Goal: Task Accomplishment & Management: Use online tool/utility

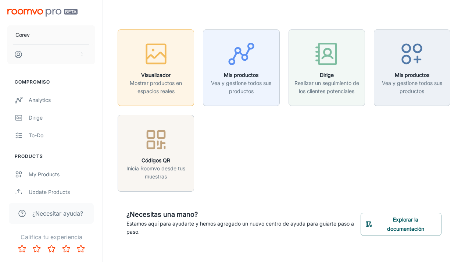
click at [168, 86] on font "Mostrar productos en espacios reales" at bounding box center [156, 87] width 52 height 14
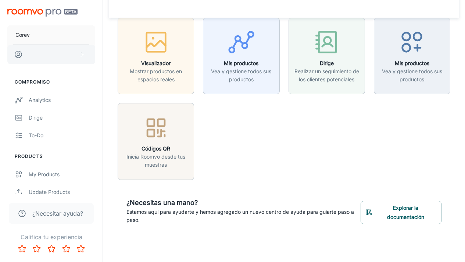
click at [79, 57] on icon "contenido desplazable" at bounding box center [82, 54] width 6 height 6
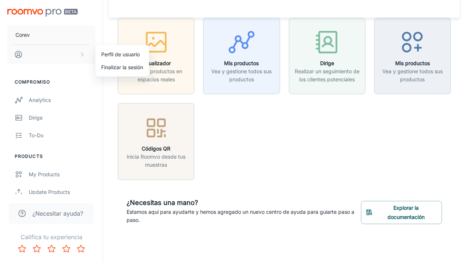
click at [229, 60] on div at bounding box center [235, 131] width 471 height 262
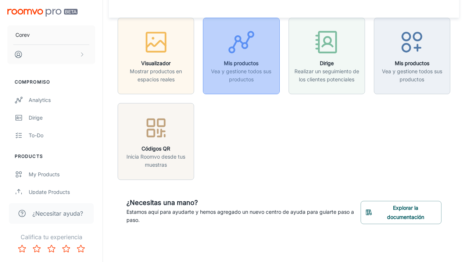
click at [244, 57] on div "button" at bounding box center [241, 43] width 67 height 31
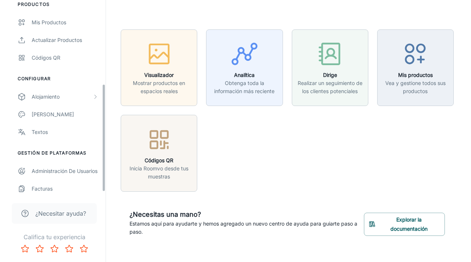
scroll to position [155, 0]
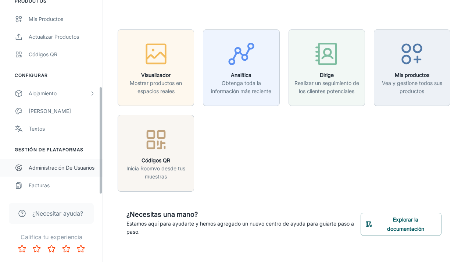
drag, startPoint x: 100, startPoint y: 63, endPoint x: 96, endPoint y: 160, distance: 96.8
click at [96, 161] on div "Corev Compromiso Analítica Dirige Hacer Productos Mis productos Actualizar prod…" at bounding box center [51, 97] width 103 height 194
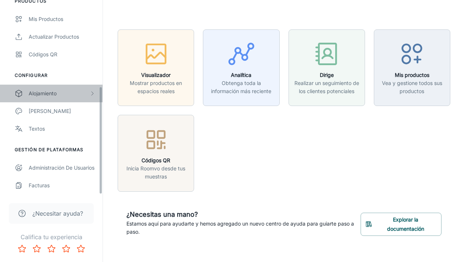
click at [68, 94] on div "Alojamiento" at bounding box center [59, 93] width 61 height 8
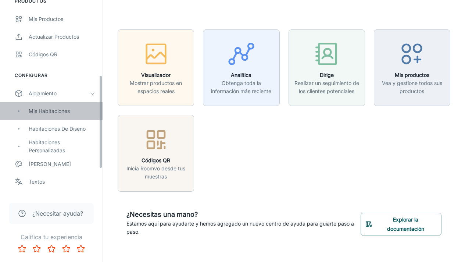
click at [58, 110] on font "Mis habitaciones" at bounding box center [49, 111] width 41 height 6
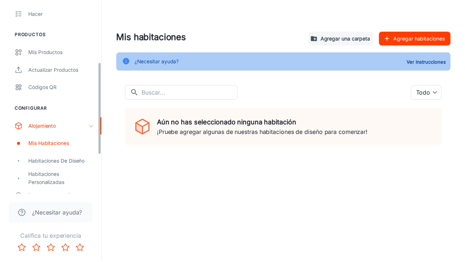
scroll to position [128, 0]
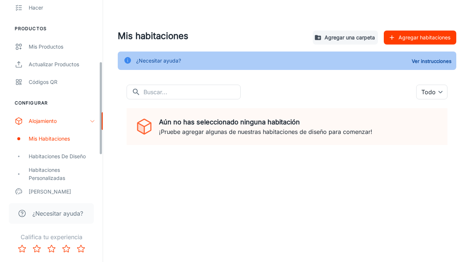
drag, startPoint x: 100, startPoint y: 65, endPoint x: 99, endPoint y: 127, distance: 61.8
click at [99, 127] on div "Corev Compromiso Analítica Dirige Hacer Productos Mis productos Actualizar prod…" at bounding box center [51, 97] width 103 height 194
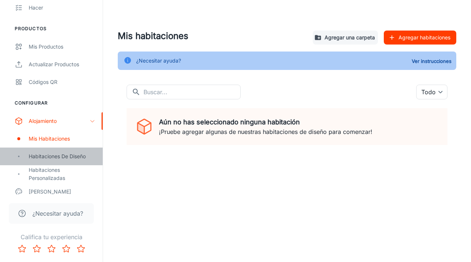
click at [60, 155] on font "Habitaciones de diseño" at bounding box center [57, 156] width 57 height 6
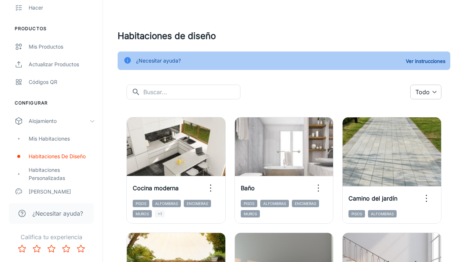
click at [426, 92] on body "Corev Compromiso Analítica Dirige Hacer Productos Mis productos Actualizar prod…" at bounding box center [232, 131] width 465 height 262
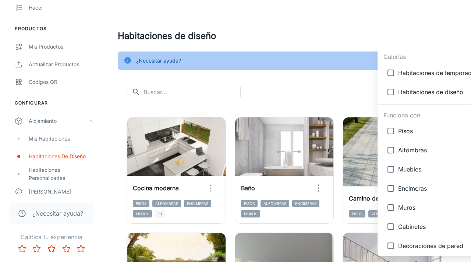
click at [391, 206] on input "checkbox" at bounding box center [390, 207] width 15 height 15
checkbox input "true"
type input "{"type":"productType","id":"5"}"
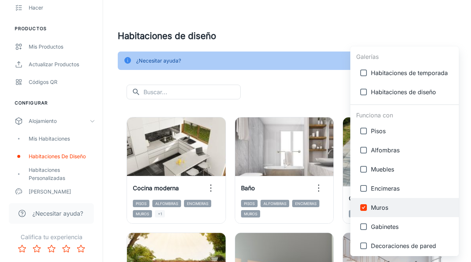
click at [362, 246] on input "checkbox" at bounding box center [363, 245] width 15 height 15
checkbox input "true"
type input "{"type":"productType","id":"5"},{"type":"productType","id":"7"}"
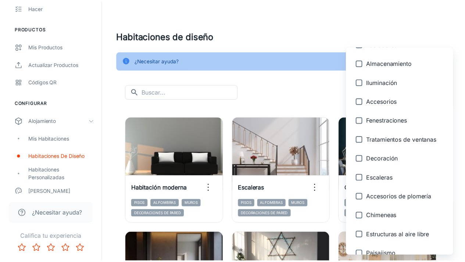
scroll to position [327, 0]
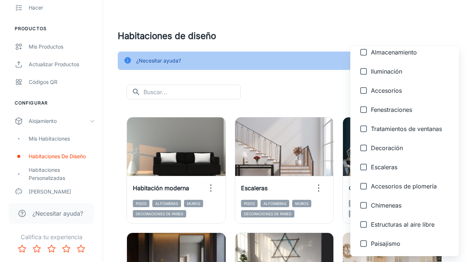
click at [311, 93] on div at bounding box center [235, 131] width 471 height 262
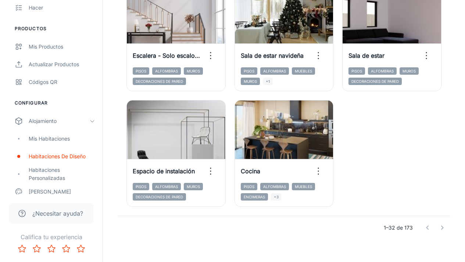
scroll to position [484, 0]
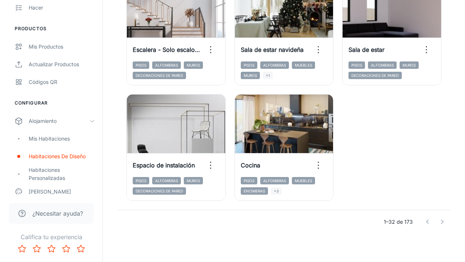
click at [440, 220] on div at bounding box center [434, 221] width 29 height 15
click at [441, 222] on div at bounding box center [434, 221] width 29 height 15
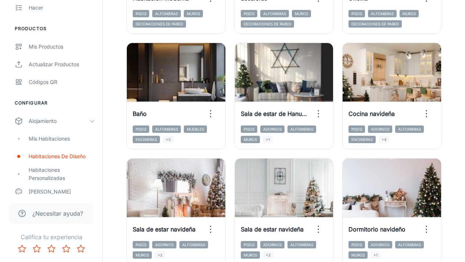
scroll to position [189, 0]
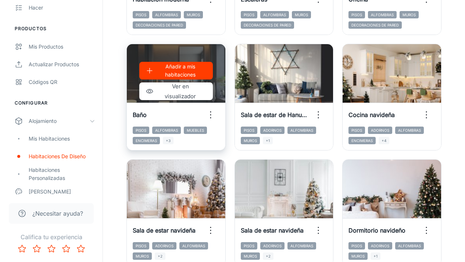
click at [210, 113] on icon "button" at bounding box center [211, 115] width 12 height 12
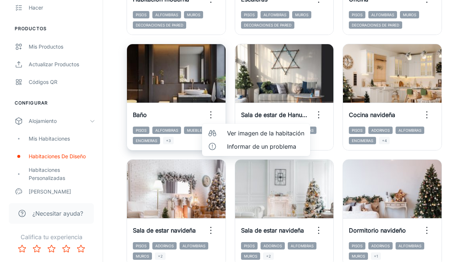
click at [210, 113] on div at bounding box center [235, 131] width 471 height 262
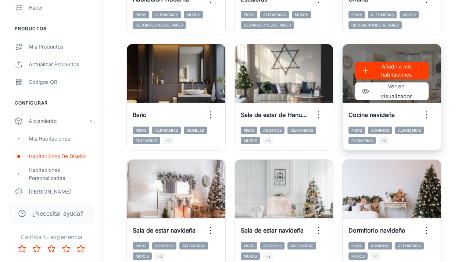
click at [426, 117] on circle "button" at bounding box center [426, 117] width 1 height 1
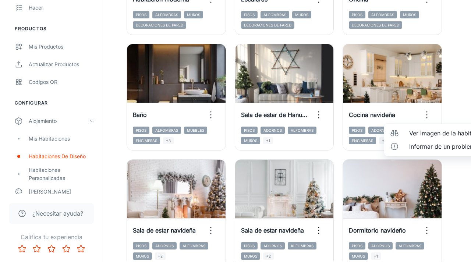
click at [465, 83] on div at bounding box center [235, 131] width 471 height 262
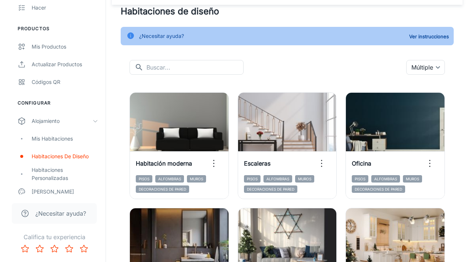
scroll to position [21, 0]
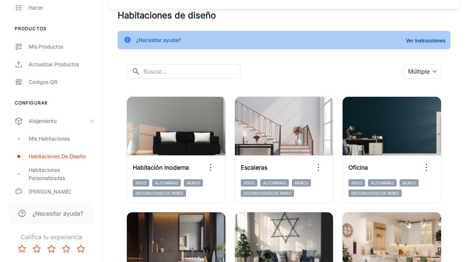
drag, startPoint x: 470, startPoint y: 132, endPoint x: 470, endPoint y: 74, distance: 58.4
click at [465, 74] on html "Corev Compromiso Analítica Dirige Hacer Productos Mis productos Actualizar prod…" at bounding box center [232, 110] width 465 height 262
click at [428, 69] on body "Corev Compromiso Analítica Dirige Hacer Productos Mis productos Actualizar prod…" at bounding box center [232, 110] width 465 height 262
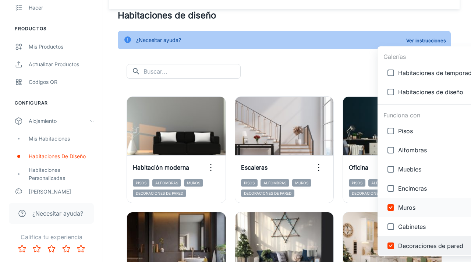
click at [391, 208] on input "checkbox" at bounding box center [390, 207] width 15 height 15
checkbox input "false"
type input "{"type":"productType","id":"7"}"
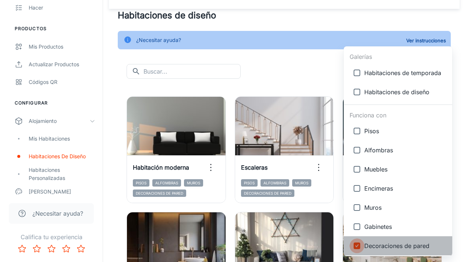
click at [359, 245] on input "checkbox" at bounding box center [356, 245] width 15 height 15
checkbox input "false"
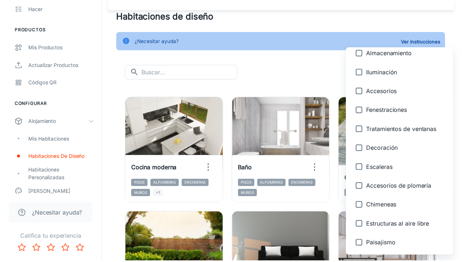
scroll to position [0, 0]
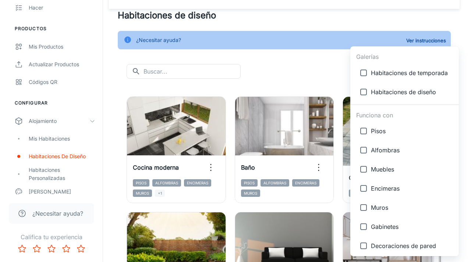
click at [280, 60] on div at bounding box center [235, 131] width 471 height 262
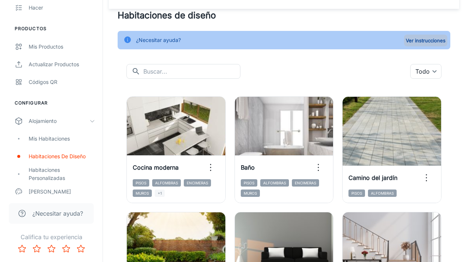
click at [419, 43] on font "Ver instrucciones" at bounding box center [426, 40] width 40 height 9
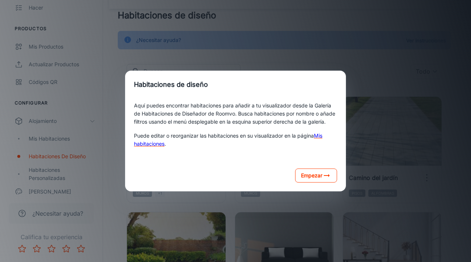
click at [308, 180] on font "Empezar" at bounding box center [311, 175] width 21 height 9
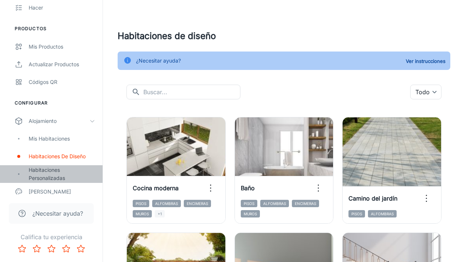
click at [57, 175] on font "Habitaciones personalizadas" at bounding box center [47, 174] width 36 height 14
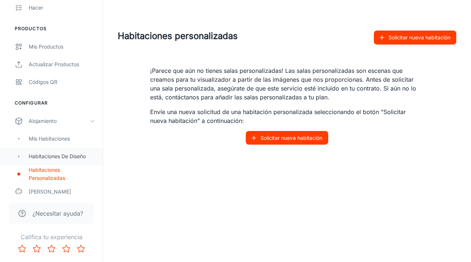
click at [61, 156] on font "Habitaciones de diseño" at bounding box center [57, 156] width 57 height 6
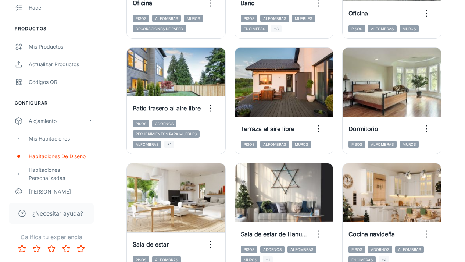
scroll to position [414, 0]
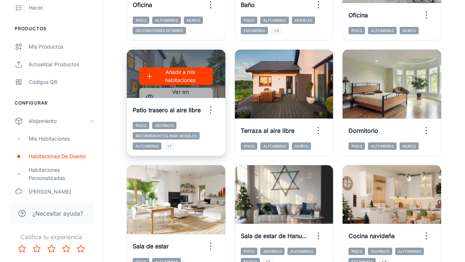
click at [173, 92] on font "Ver en visualizador" at bounding box center [180, 96] width 31 height 17
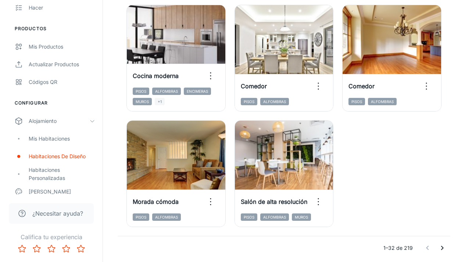
scroll to position [1178, 0]
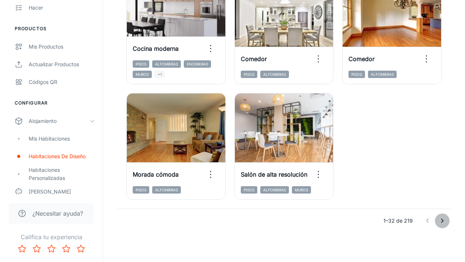
click at [442, 220] on icon "Ir a la página siguiente" at bounding box center [442, 220] width 3 height 4
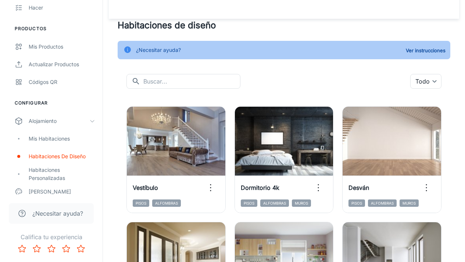
scroll to position [0, 0]
